Goal: Information Seeking & Learning: Find specific fact

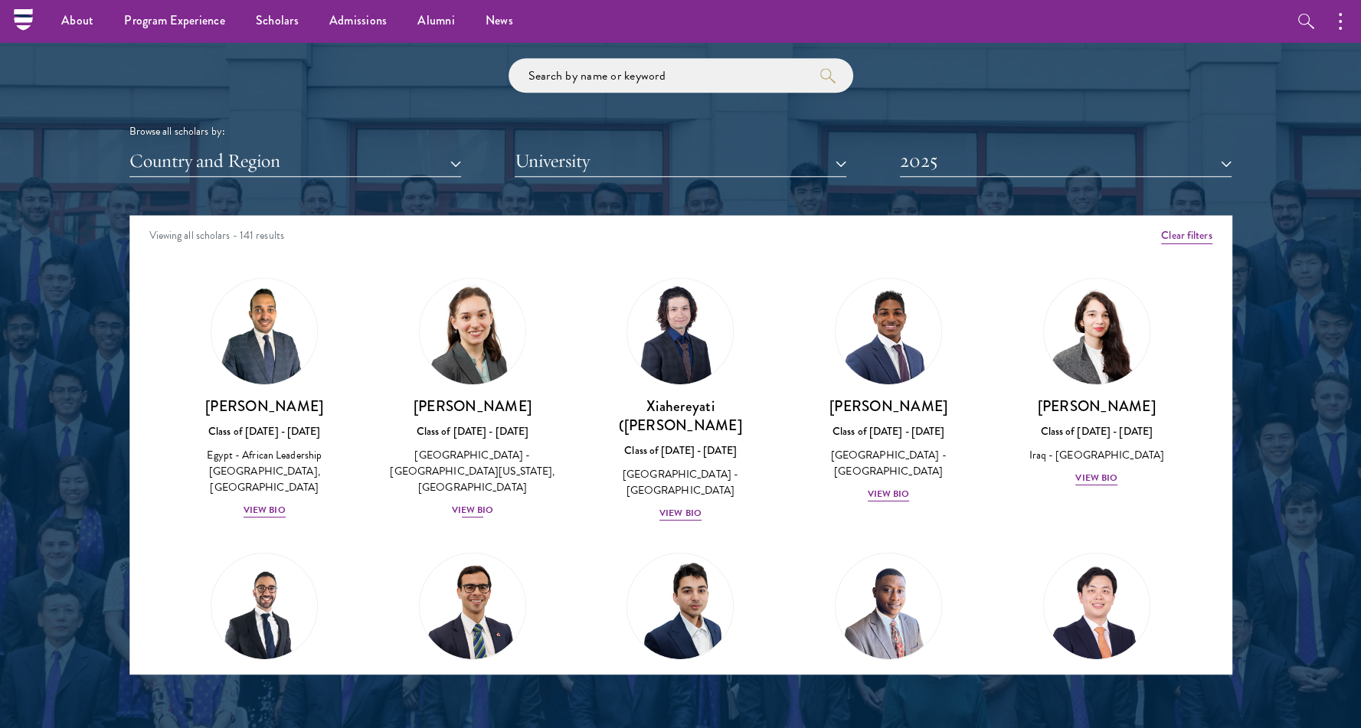
scroll to position [1784, 0]
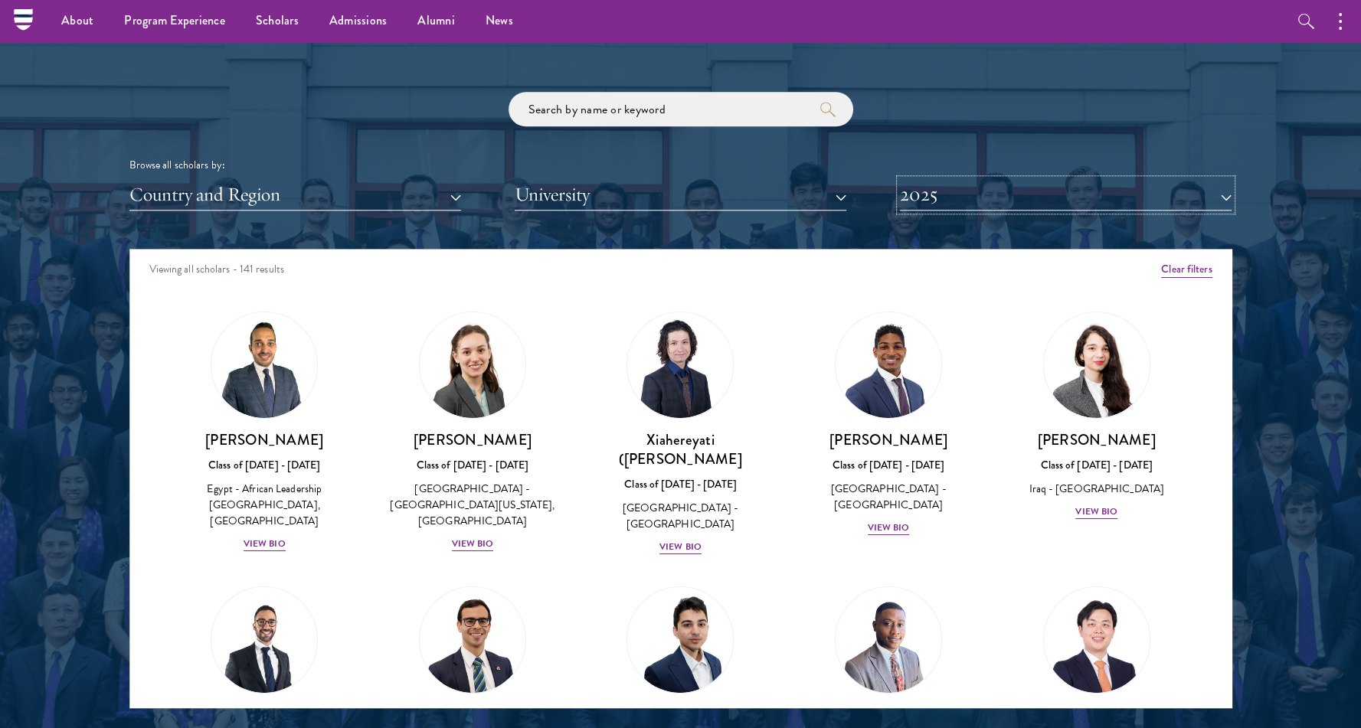
click at [953, 186] on button "2025" at bounding box center [1066, 194] width 332 height 31
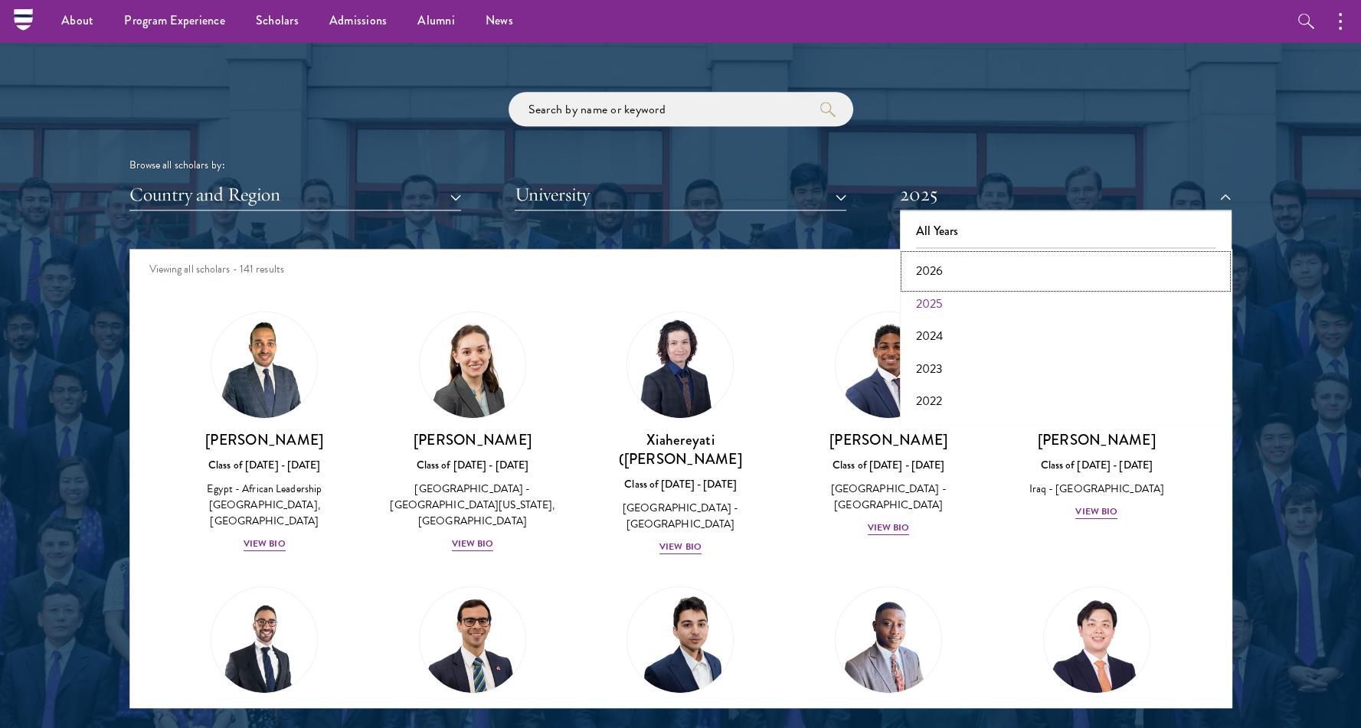
click at [937, 269] on button "2026" at bounding box center [1065, 271] width 322 height 32
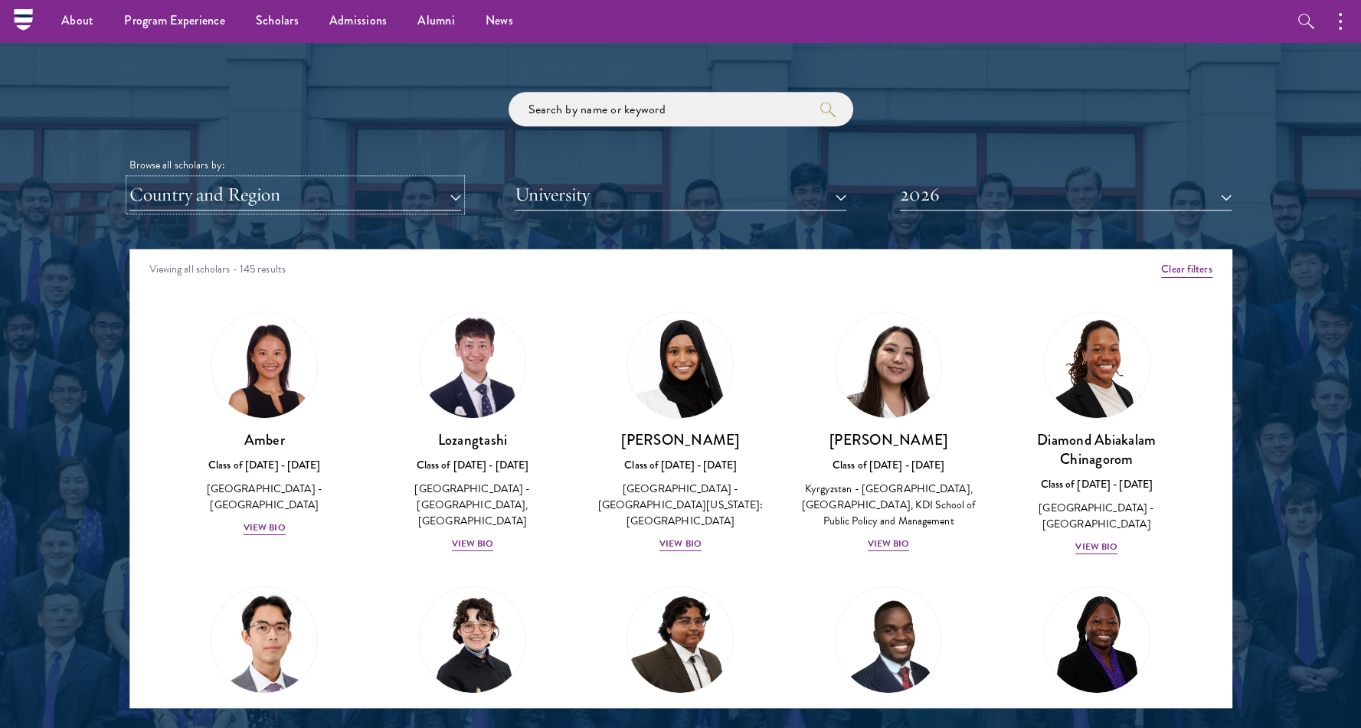
click at [401, 189] on button "Country and Region" at bounding box center [295, 194] width 332 height 31
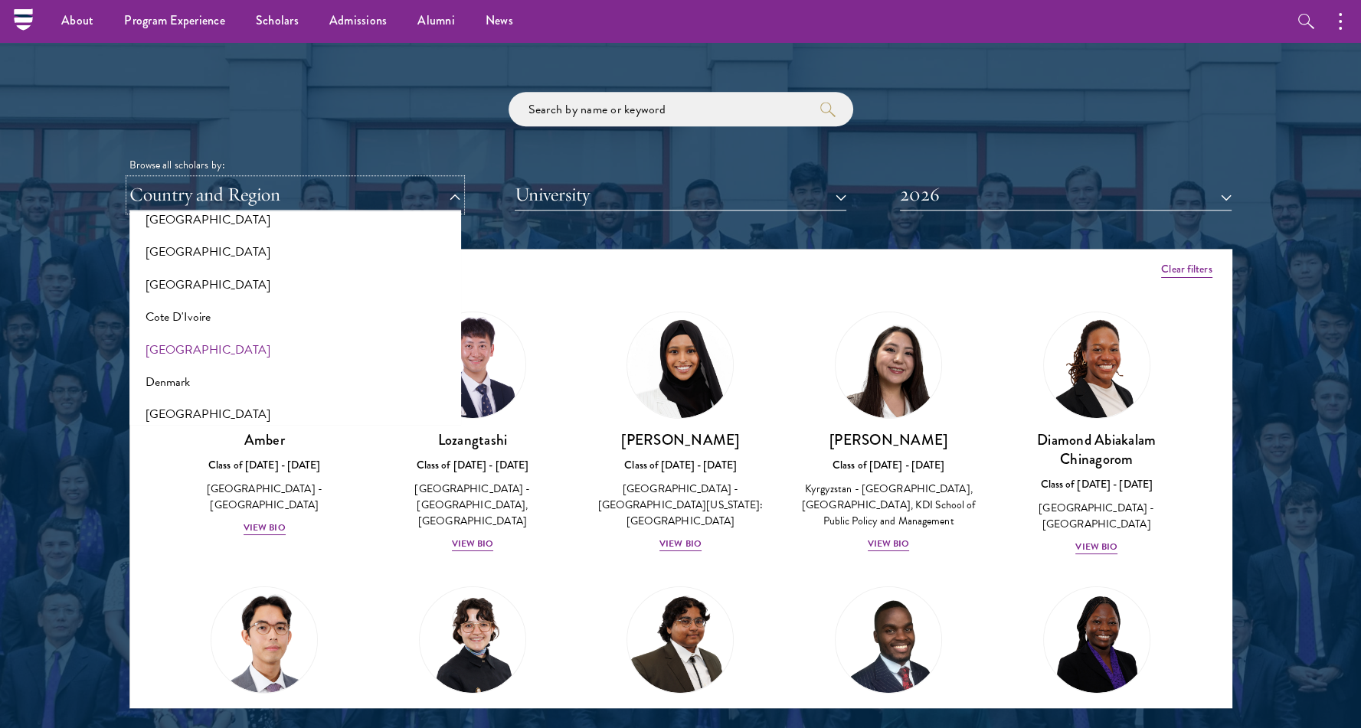
scroll to position [602, 0]
click at [175, 354] on button "[GEOGRAPHIC_DATA]" at bounding box center [295, 351] width 322 height 32
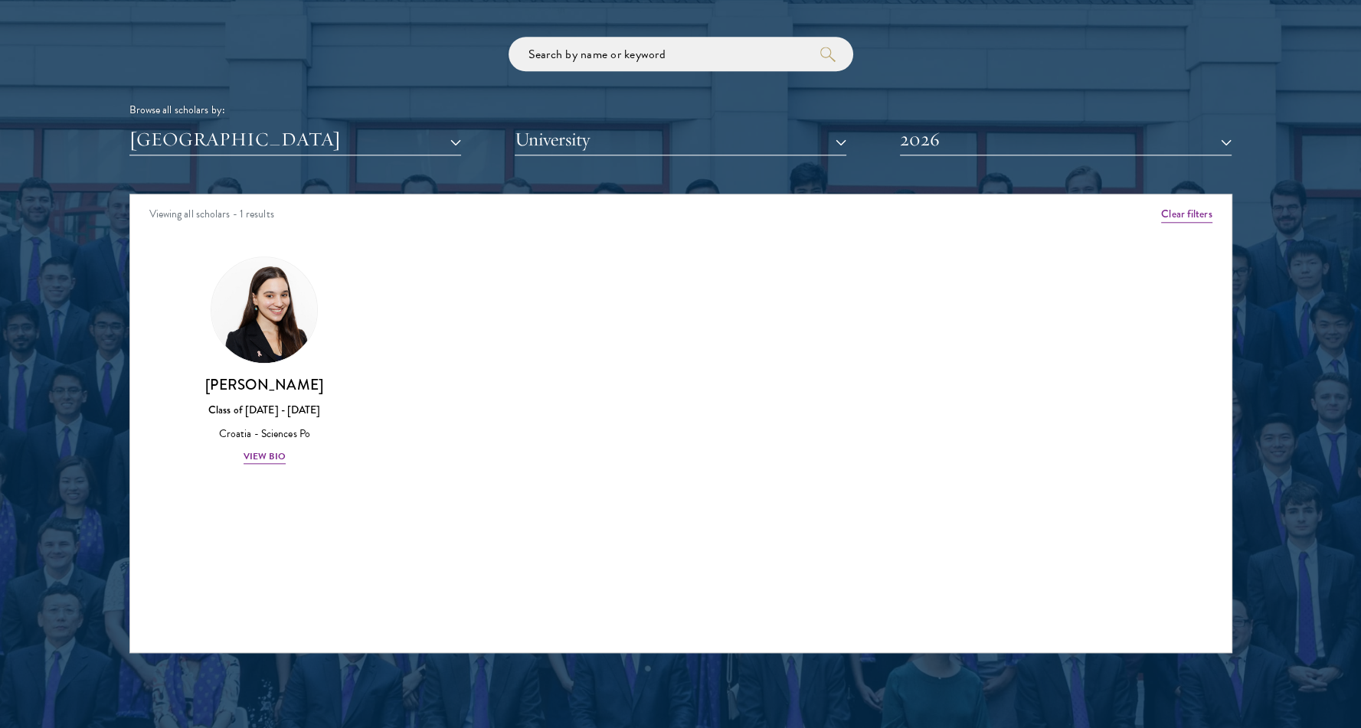
scroll to position [1841, 0]
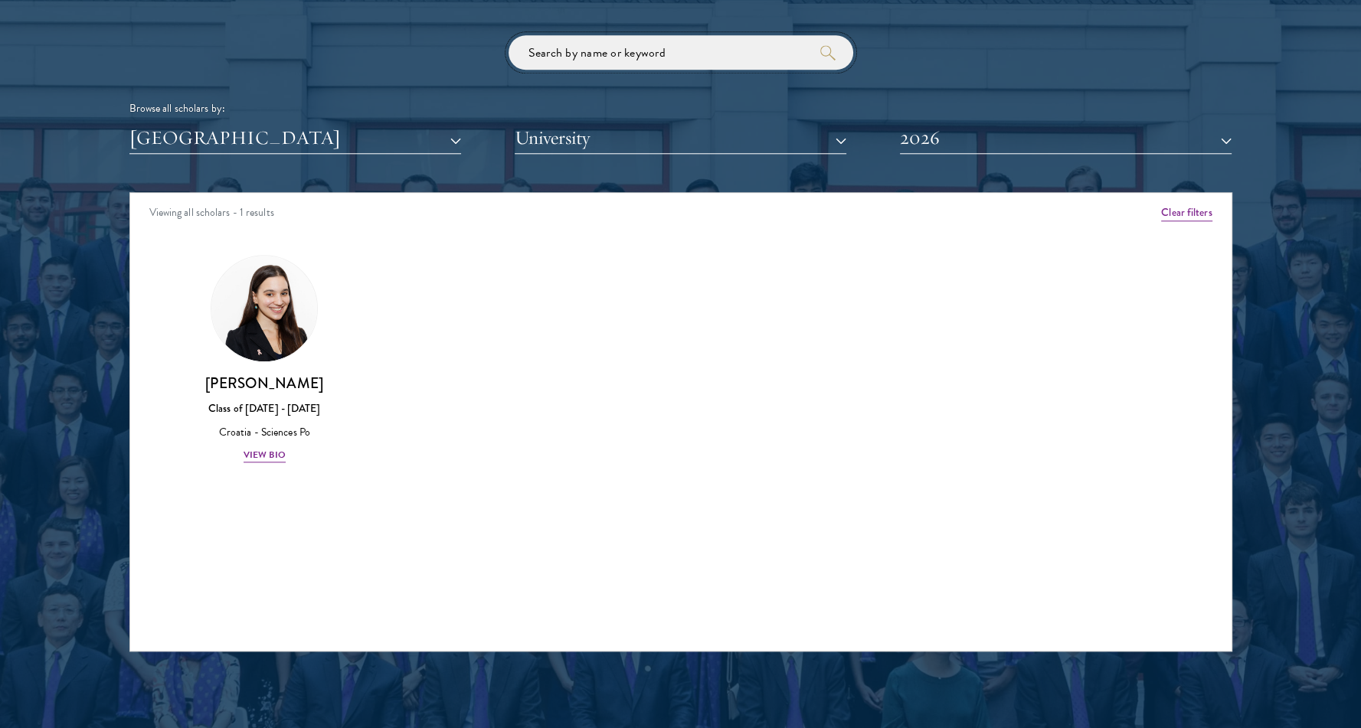
click at [597, 51] on input "search" at bounding box center [680, 52] width 345 height 34
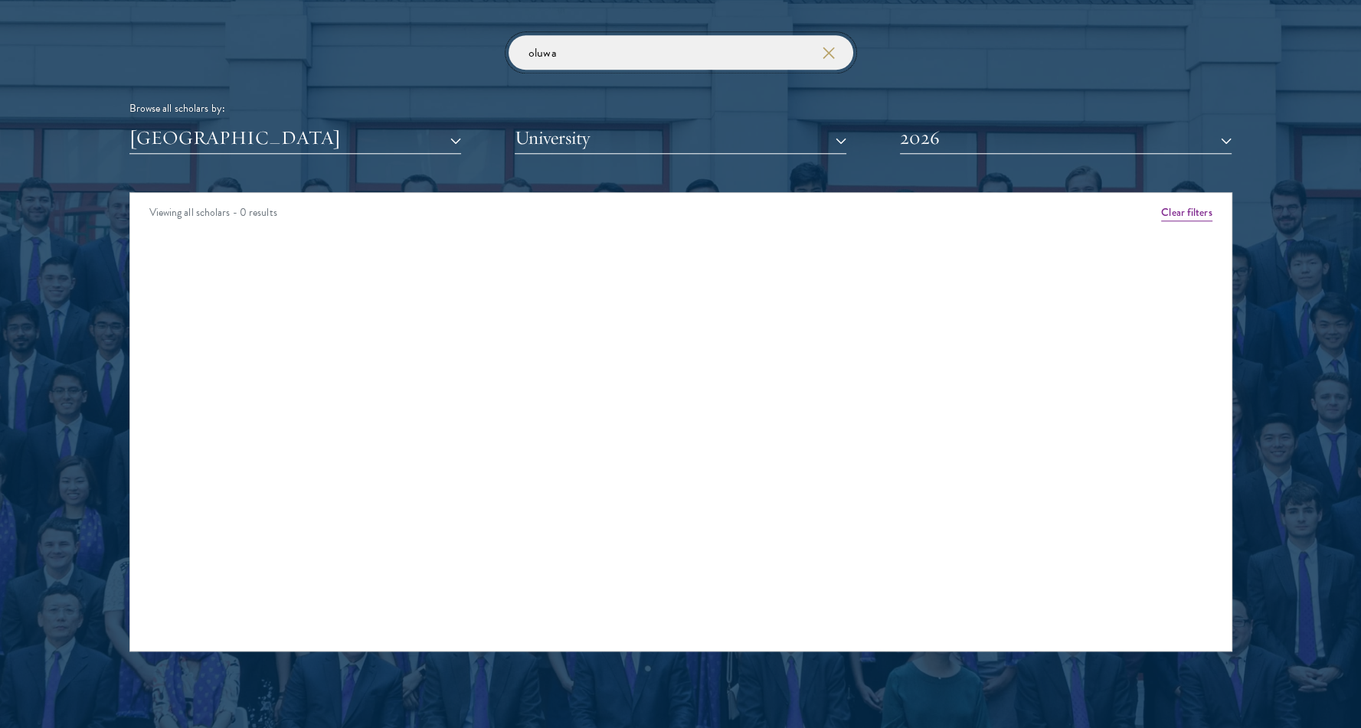
type input "oluwa"
click button "submit" at bounding box center [0, 0] width 0 height 0
click at [451, 136] on button "[GEOGRAPHIC_DATA]" at bounding box center [295, 138] width 332 height 31
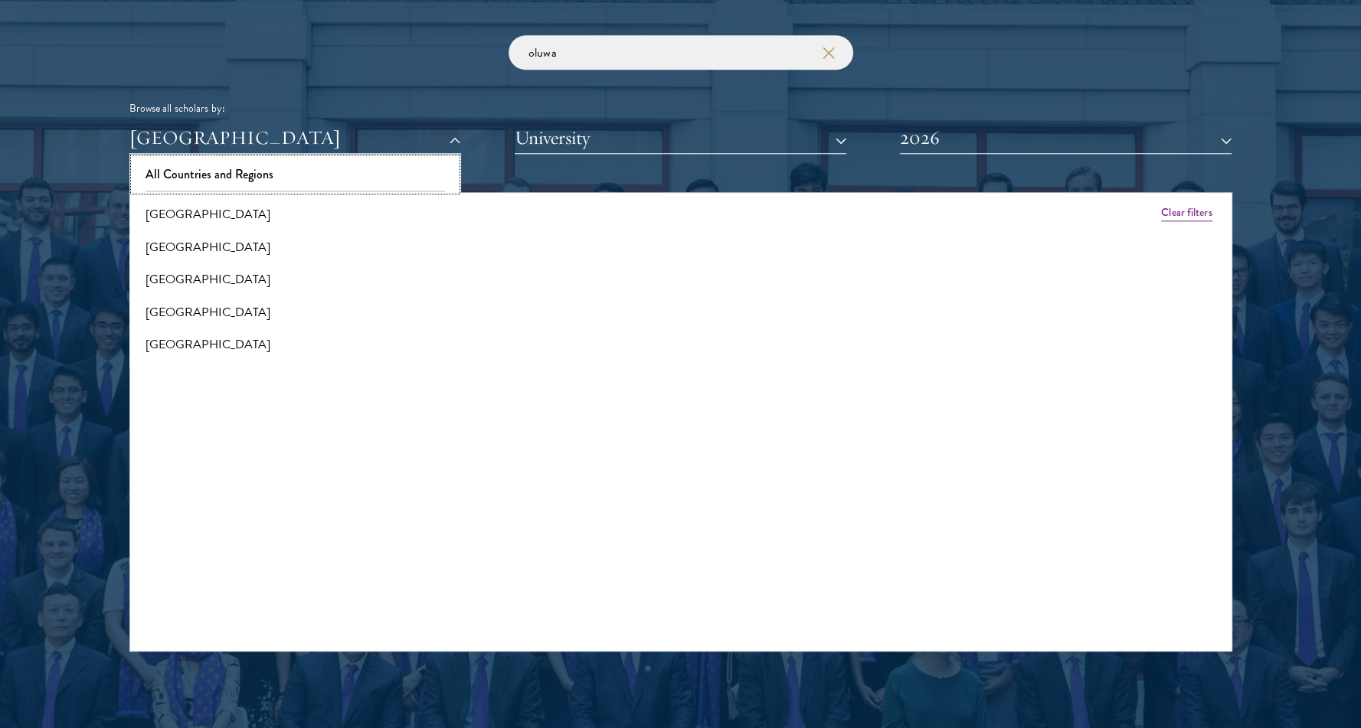
click at [322, 181] on button "All Countries and Regions" at bounding box center [295, 175] width 322 height 32
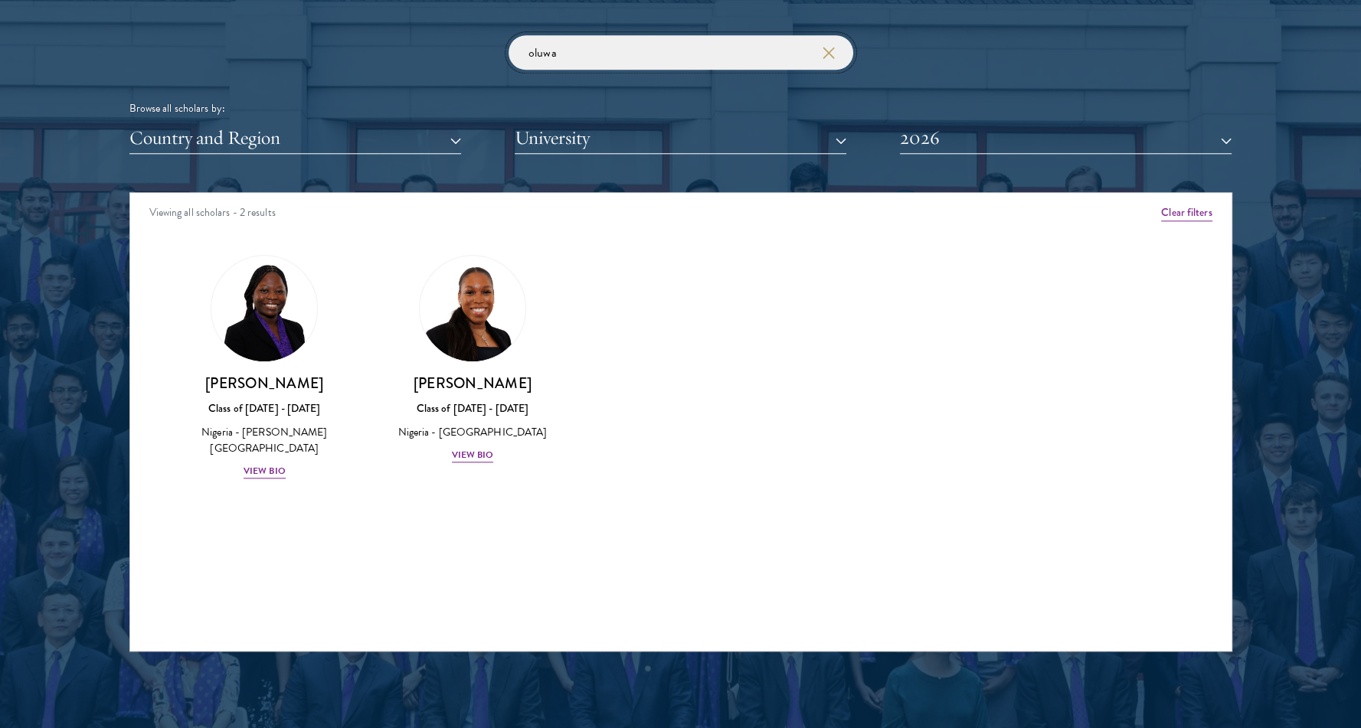
drag, startPoint x: 578, startPoint y: 54, endPoint x: 479, endPoint y: 45, distance: 99.1
click at [479, 45] on div "oluwa Browse all scholars by: Country and Region All Countries and Regions [GEO…" at bounding box center [680, 94] width 1103 height 119
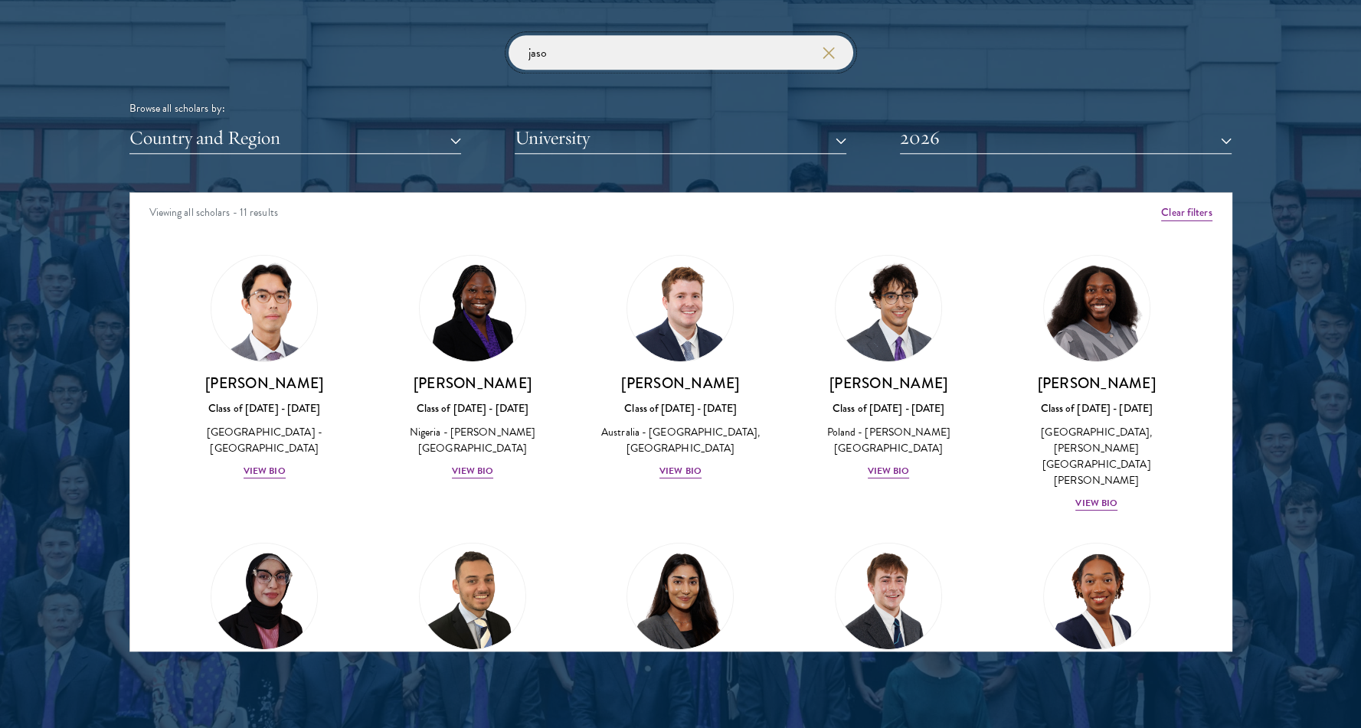
type input "[PERSON_NAME]"
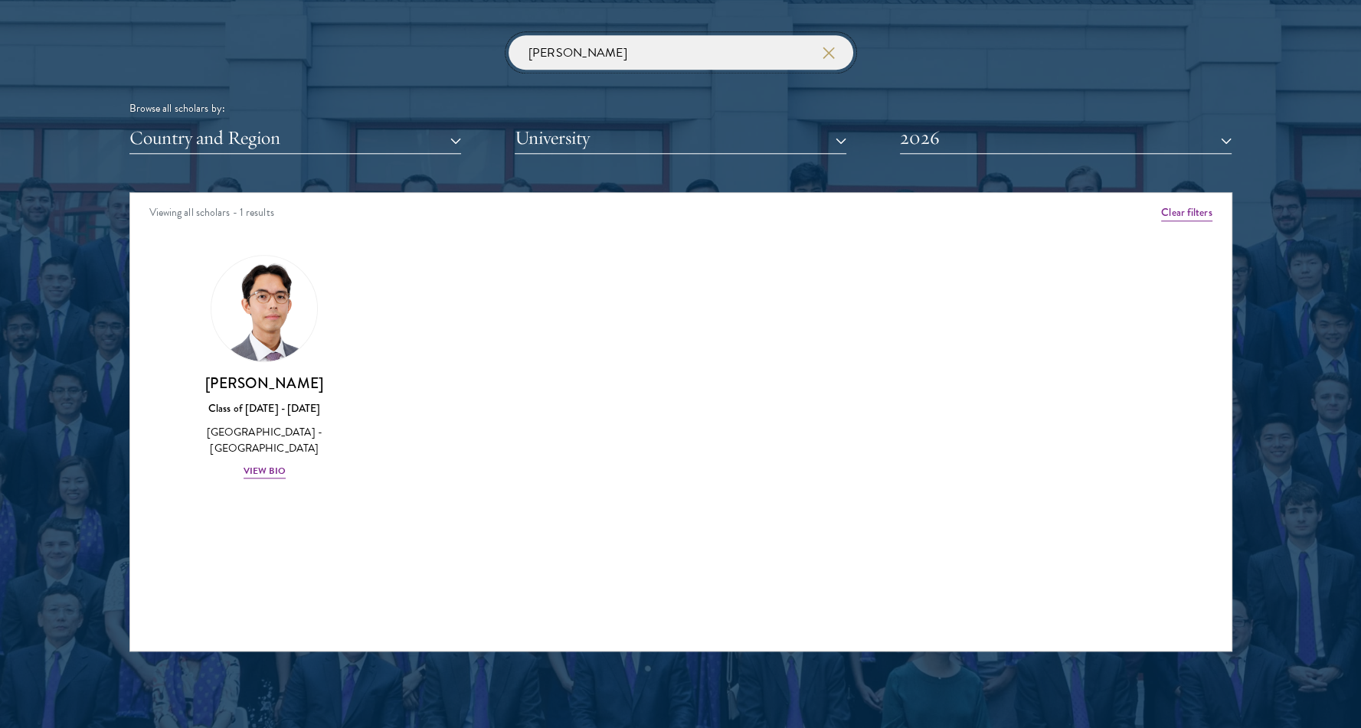
drag, startPoint x: 561, startPoint y: 41, endPoint x: 436, endPoint y: 34, distance: 124.2
click at [436, 35] on div "[PERSON_NAME] Browse all scholars by: Country and Region All Countries and Regi…" at bounding box center [680, 94] width 1103 height 119
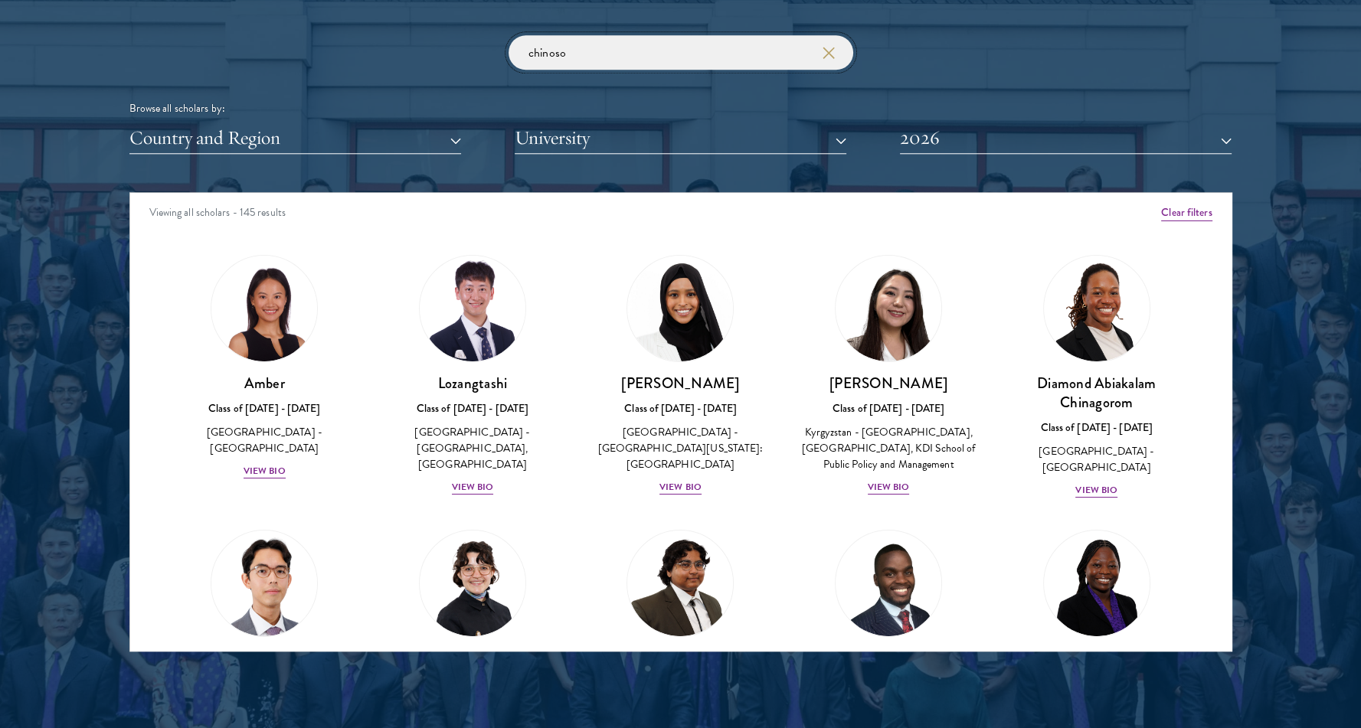
click button "submit" at bounding box center [0, 0] width 0 height 0
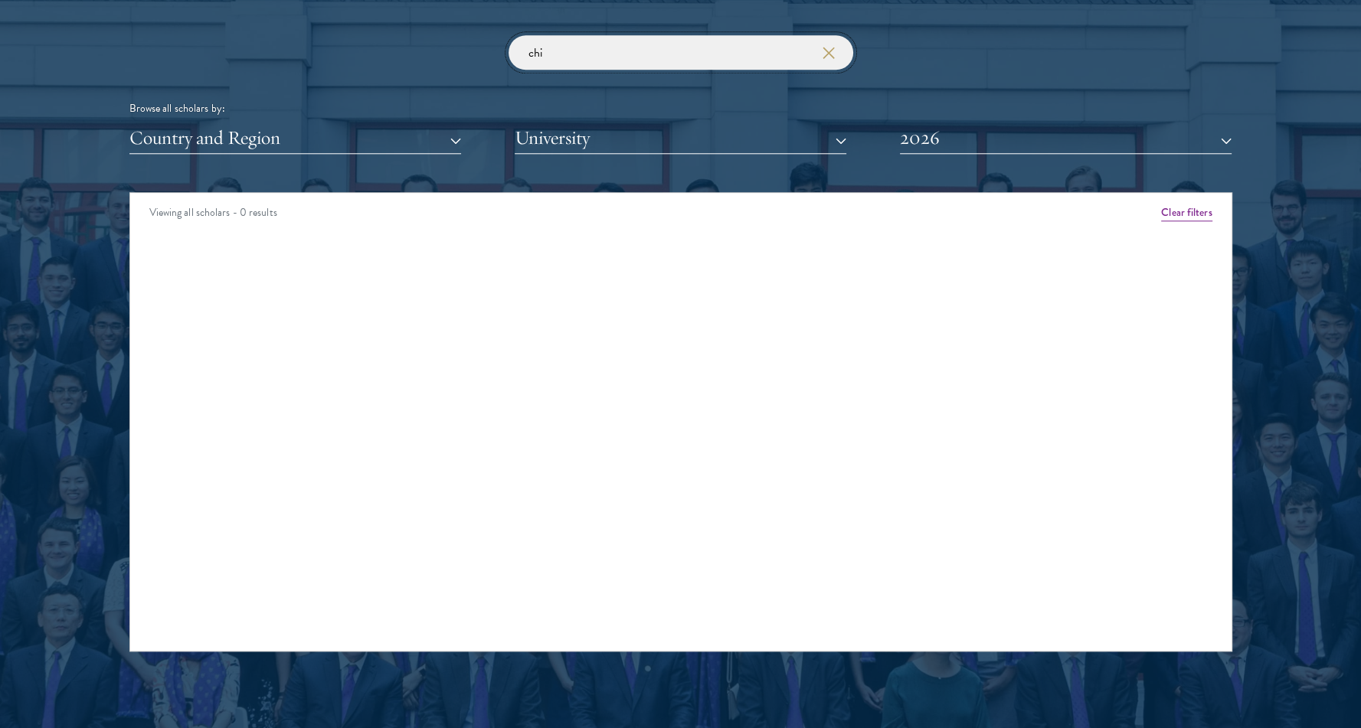
click button "submit" at bounding box center [0, 0] width 0 height 0
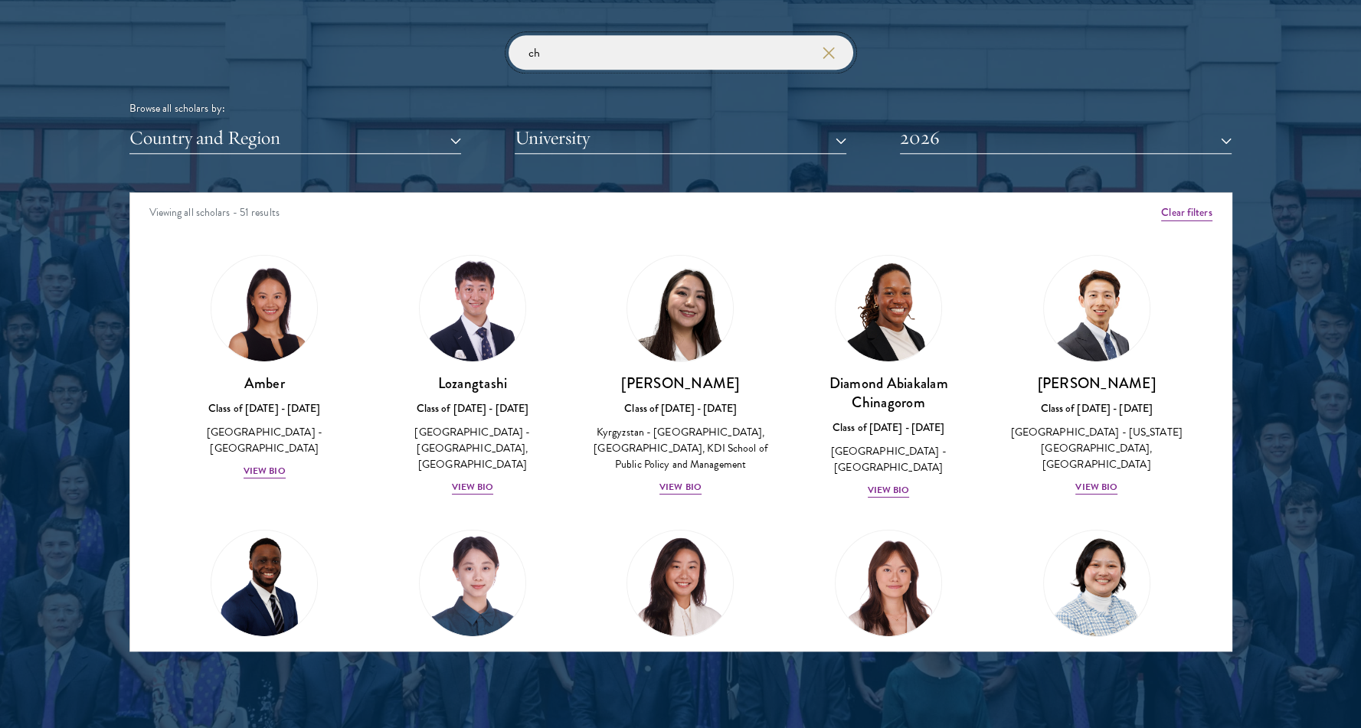
type input "c"
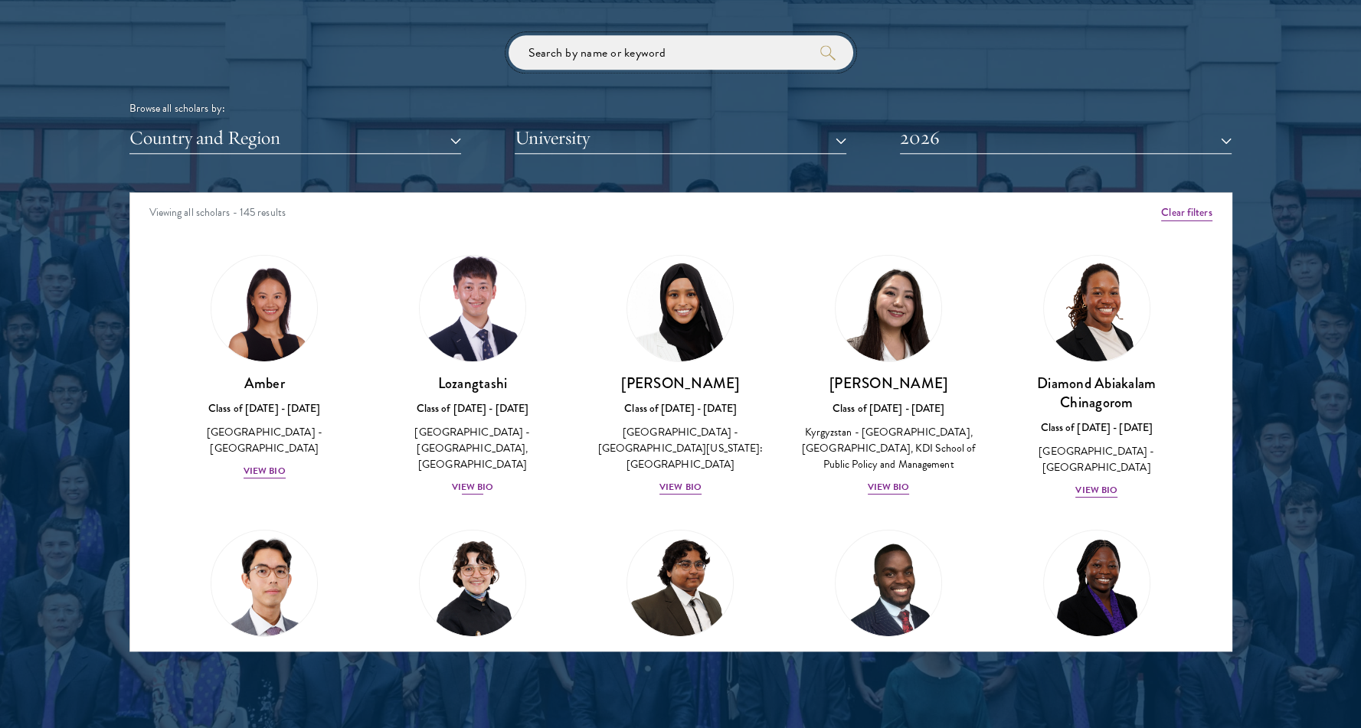
scroll to position [391, 0]
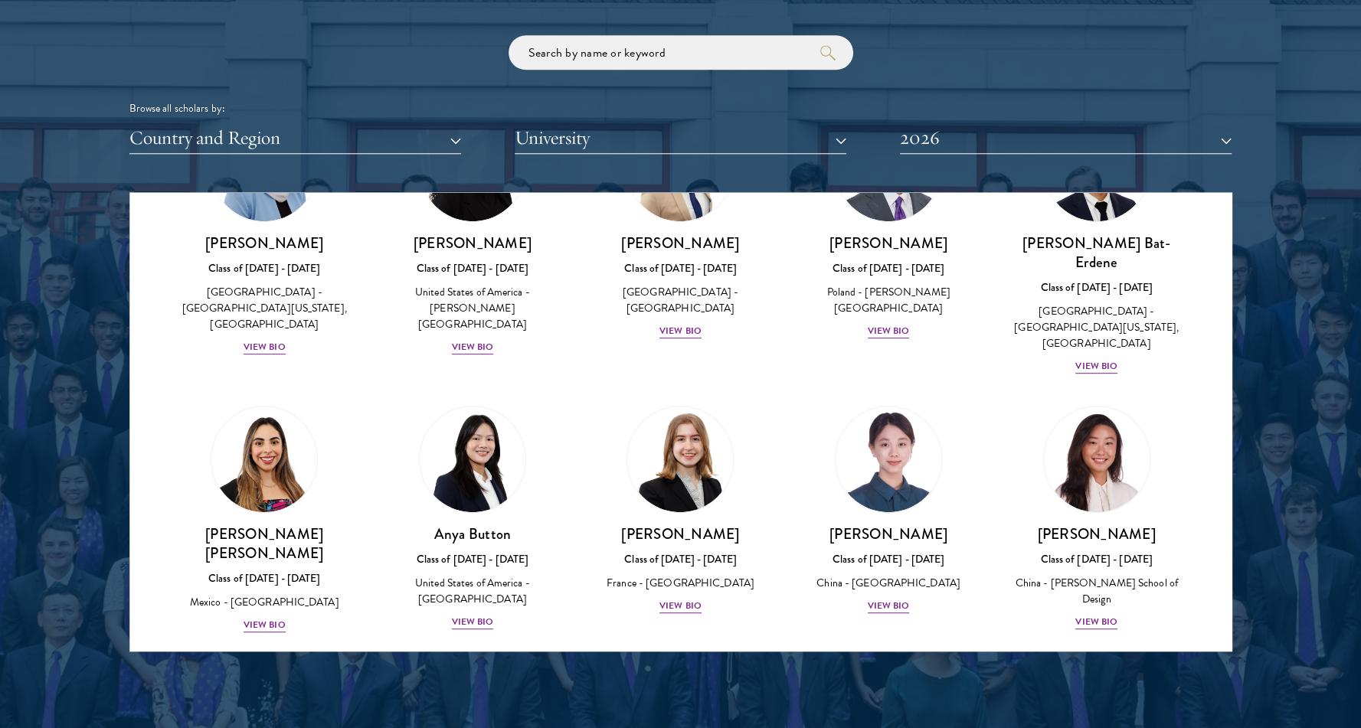
click at [616, 33] on div "Scholar Directory Congratulations and welcome to the Schwarzman Scholars Class …" at bounding box center [680, 262] width 1103 height 779
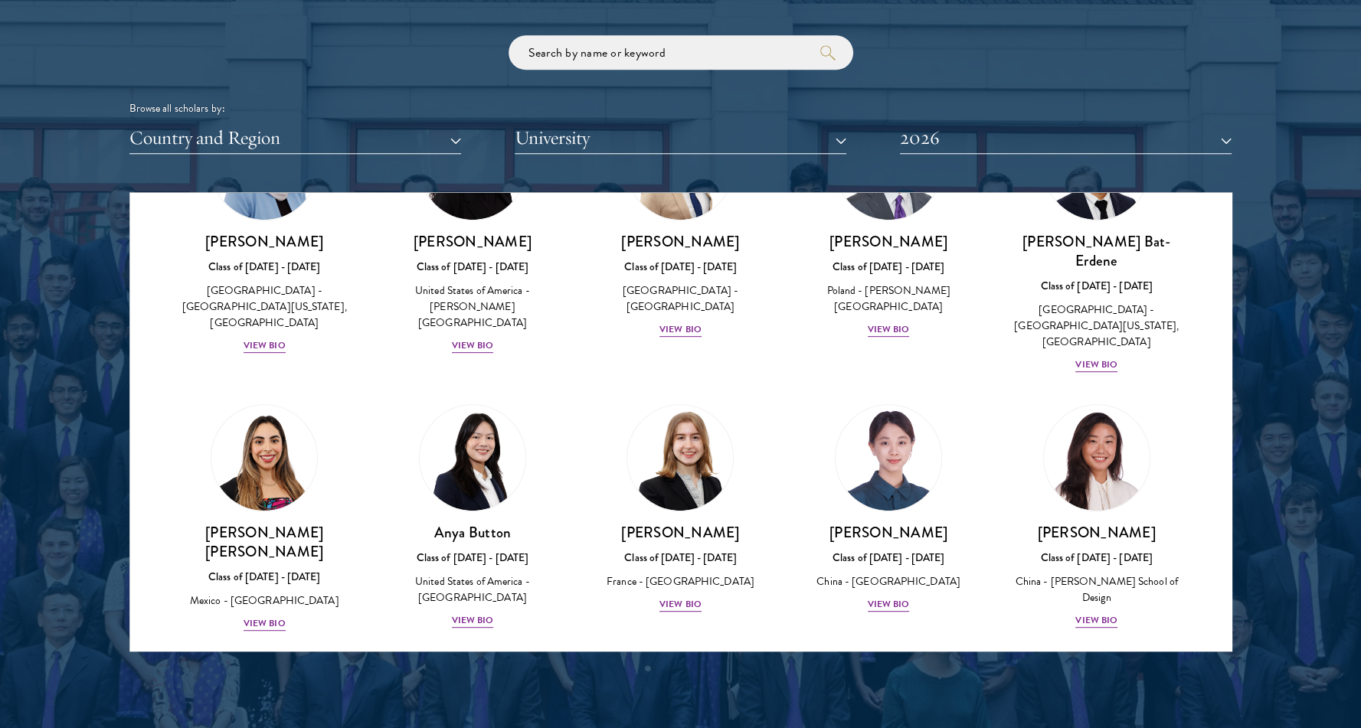
click at [594, 26] on div "Scholar Directory Congratulations and welcome to the Schwarzman Scholars Class …" at bounding box center [680, 262] width 1103 height 779
drag, startPoint x: 547, startPoint y: 91, endPoint x: 563, endPoint y: 64, distance: 31.9
click at [563, 64] on div "Browse all scholars by: Country and Region All Countries and Regions [GEOGRAPHI…" at bounding box center [680, 94] width 1103 height 119
click at [563, 64] on input "search" at bounding box center [680, 52] width 345 height 34
type input "mus"
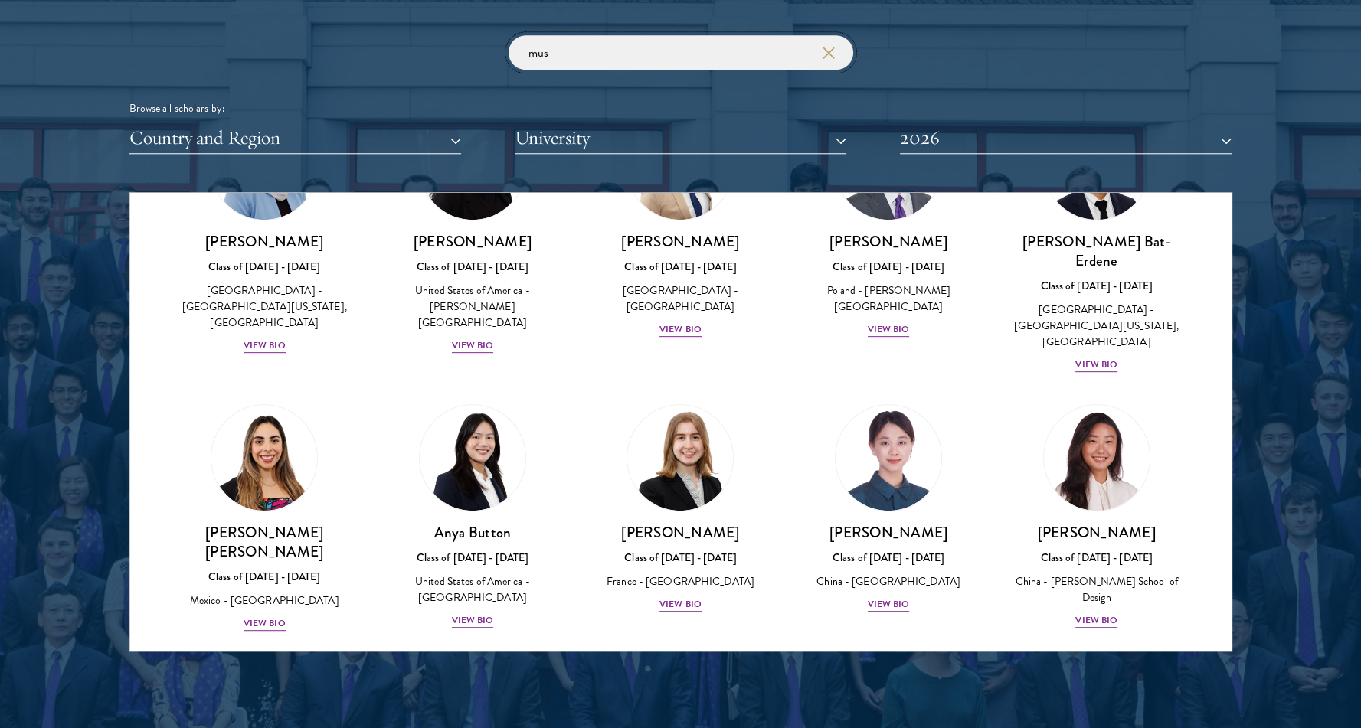
click button "submit" at bounding box center [0, 0] width 0 height 0
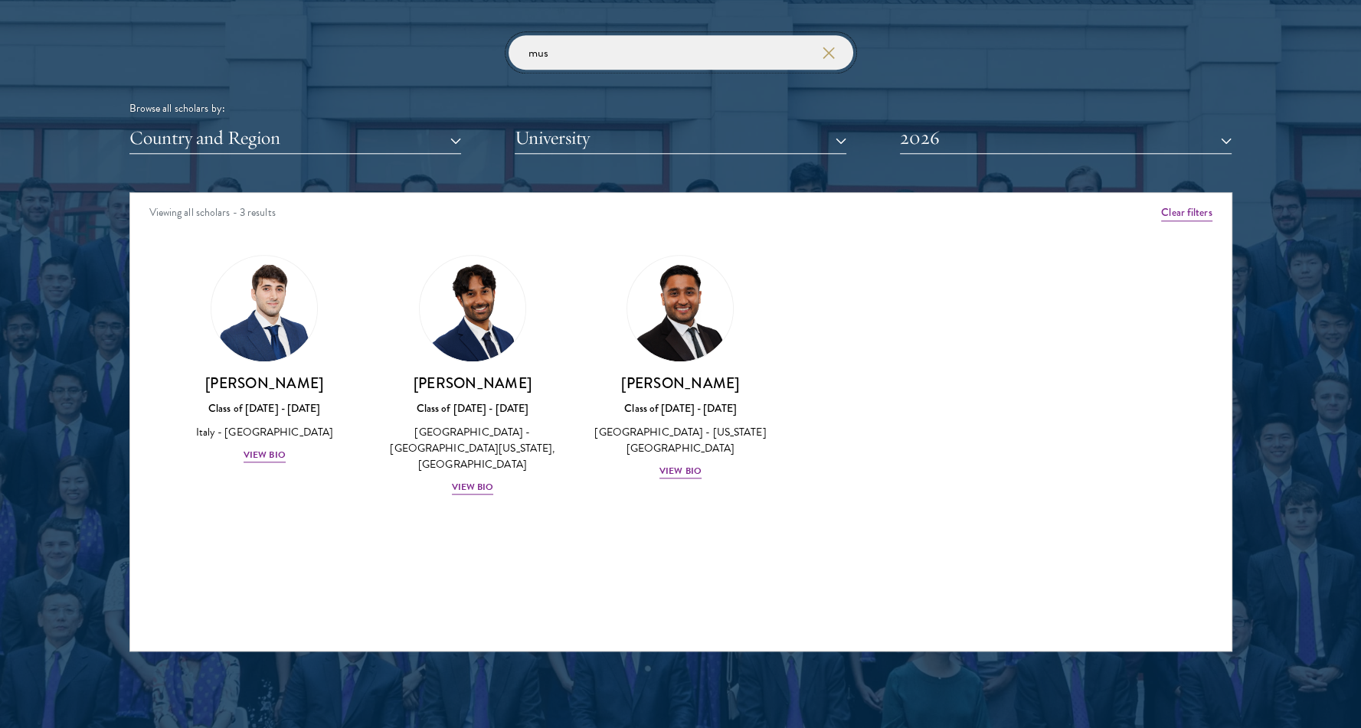
drag, startPoint x: 573, startPoint y: 45, endPoint x: 431, endPoint y: 42, distance: 141.7
click at [431, 42] on div "mus Browse all scholars by: Country and Region All Countries and Regions [GEOGR…" at bounding box center [680, 94] width 1103 height 119
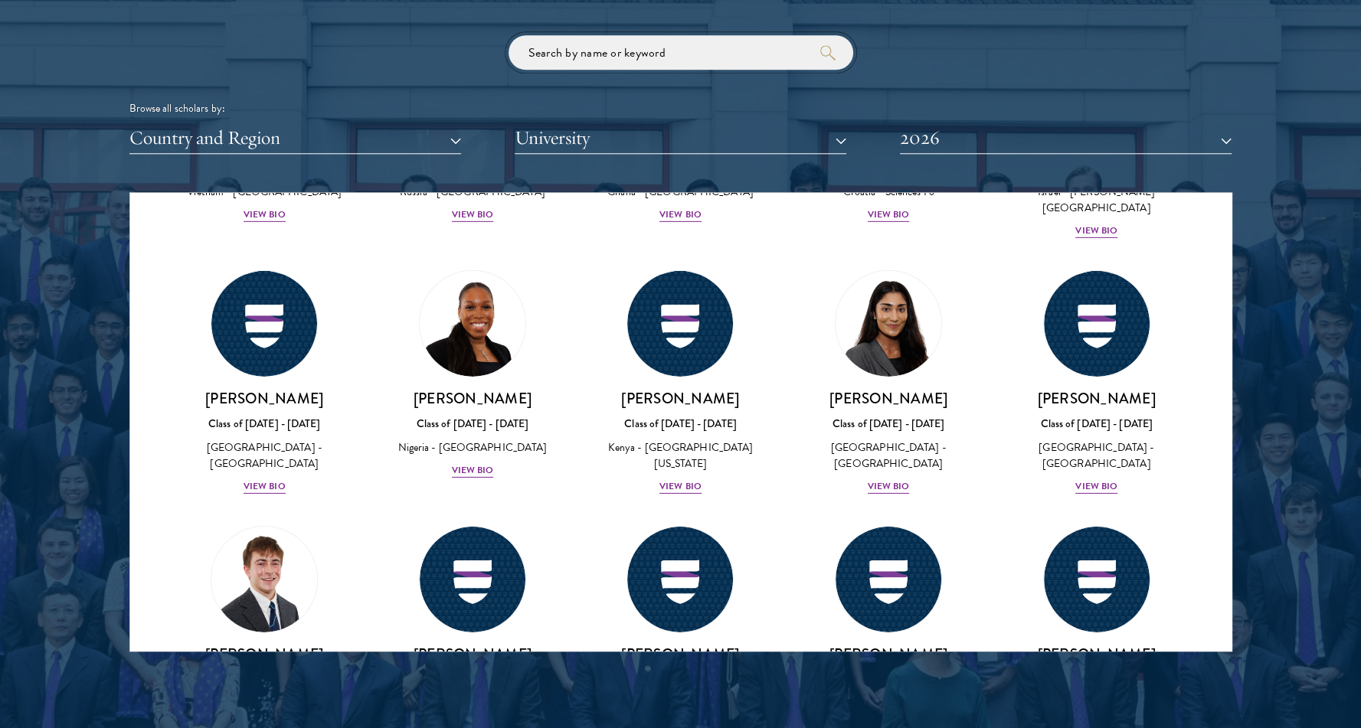
scroll to position [6004, 0]
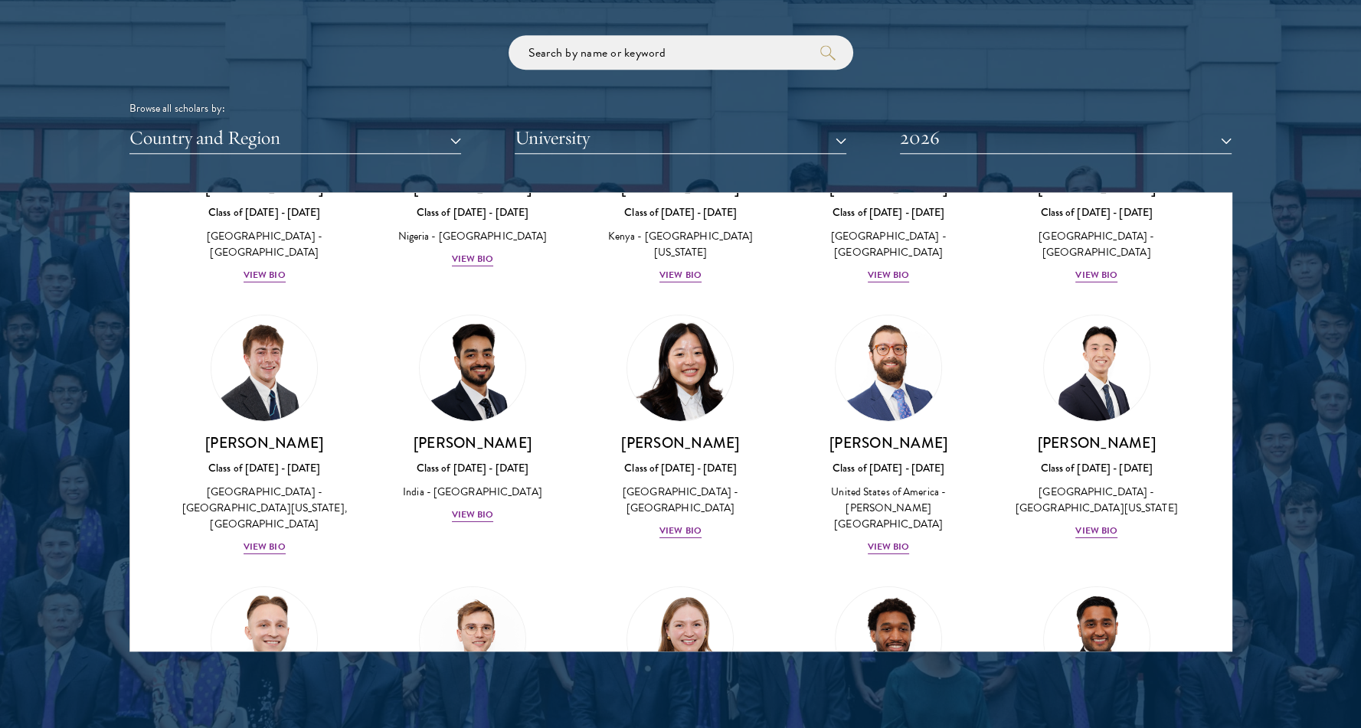
click at [1241, 613] on div at bounding box center [680, 262] width 1361 height 932
click at [648, 54] on input "search" at bounding box center [680, 52] width 345 height 34
